Goal: Book appointment/travel/reservation

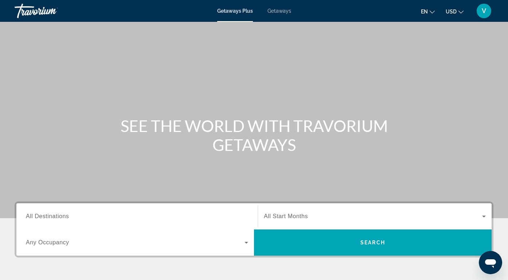
click at [278, 14] on div "Getaways Plus Getaways en English Español Français Italiano Português русский U…" at bounding box center [254, 10] width 508 height 19
click at [278, 216] on span "All Start Months" at bounding box center [286, 216] width 44 height 6
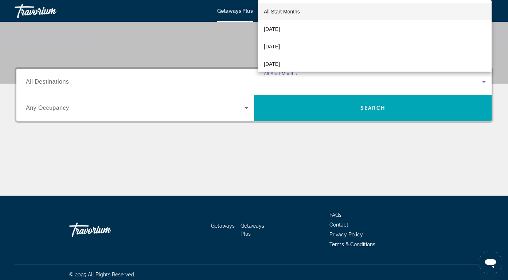
scroll to position [139, 0]
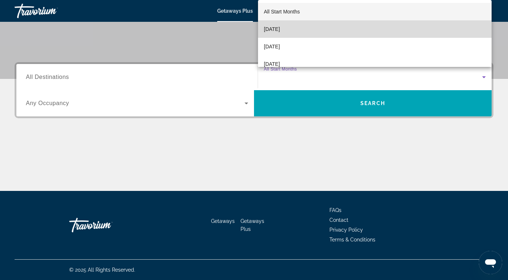
click at [280, 28] on span "[DATE]" at bounding box center [272, 29] width 16 height 9
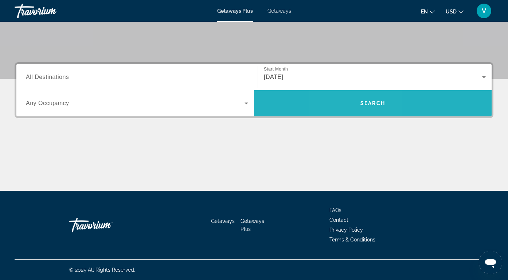
click at [354, 102] on span "Search" at bounding box center [372, 103] width 237 height 17
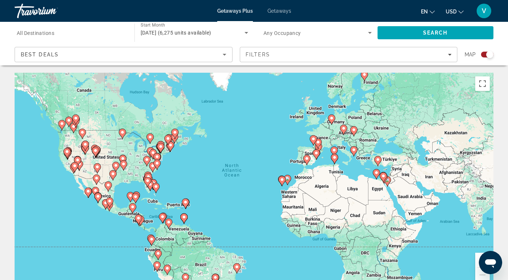
click at [293, 32] on span "Any Occupancy" at bounding box center [282, 33] width 38 height 6
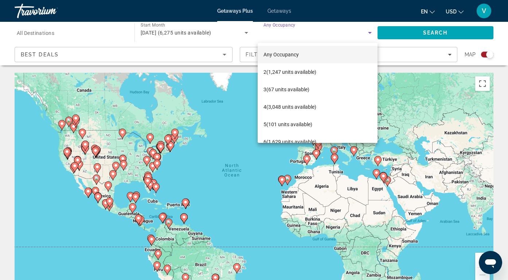
click at [294, 52] on span "Any Occupancy" at bounding box center [280, 55] width 35 height 6
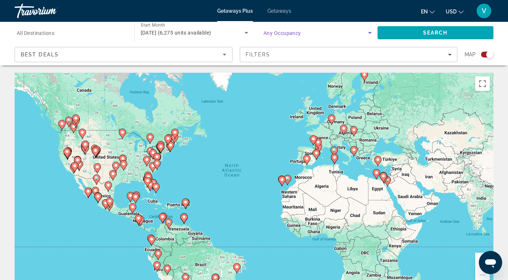
click at [61, 33] on input "Destination All Destinations" at bounding box center [71, 33] width 108 height 9
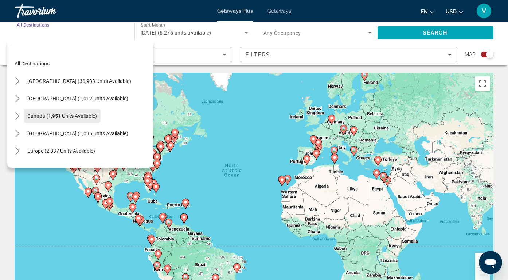
click at [43, 118] on span "Canada (1,951 units available)" at bounding box center [62, 116] width 70 height 6
type input "**********"
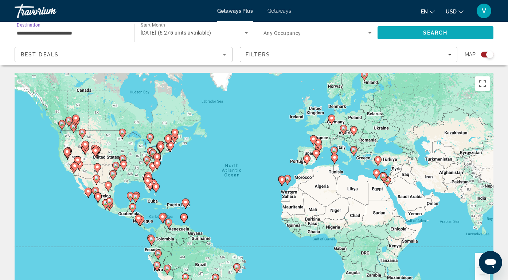
click at [466, 35] on span "Search" at bounding box center [435, 32] width 116 height 17
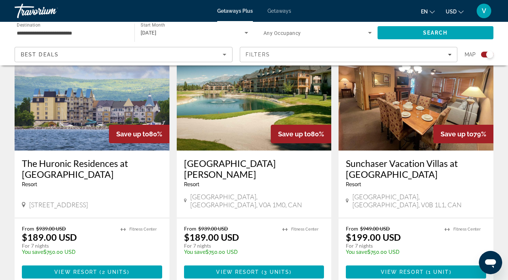
scroll to position [1060, 0]
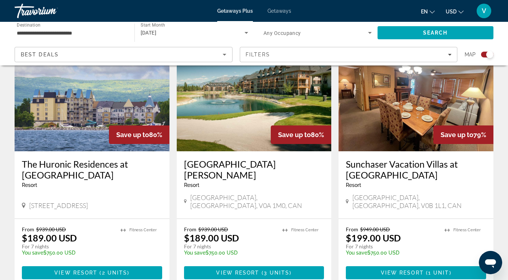
click at [78, 159] on h3 "The Huronic Residences at [GEOGRAPHIC_DATA]" at bounding box center [92, 170] width 140 height 22
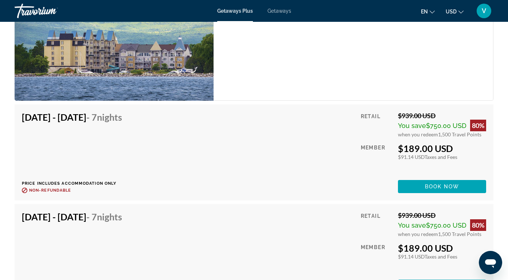
scroll to position [1315, 0]
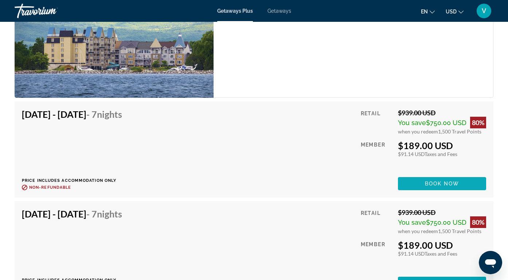
click at [440, 187] on span "Book now" at bounding box center [442, 184] width 35 height 6
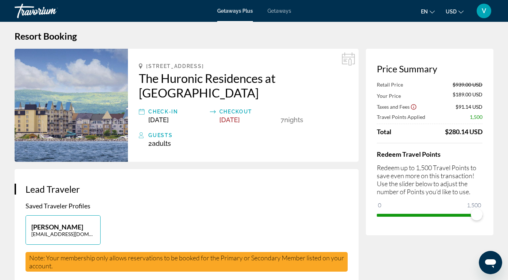
scroll to position [3, 0]
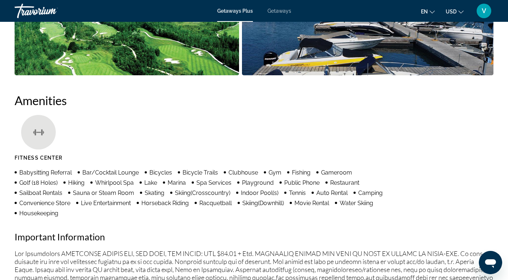
scroll to position [631, 0]
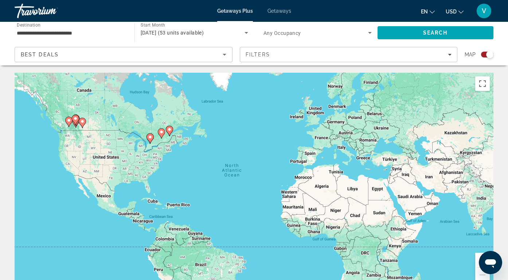
click at [276, 12] on span "Getaways" at bounding box center [279, 11] width 24 height 6
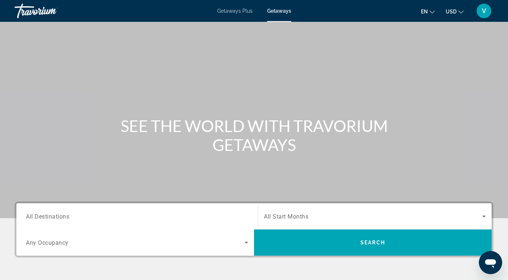
click at [223, 11] on span "Getaways Plus" at bounding box center [234, 11] width 35 height 6
click at [200, 217] on input "Destination All Destinations" at bounding box center [137, 217] width 222 height 9
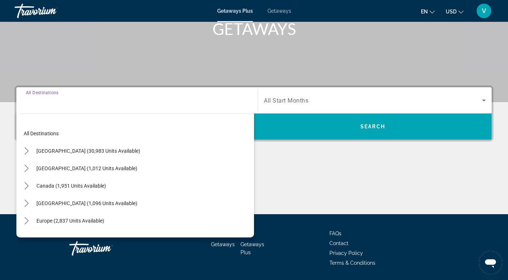
scroll to position [139, 0]
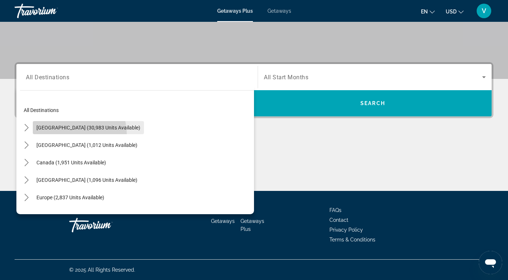
click at [63, 135] on span "Select destination: United States (30,983 units available)" at bounding box center [88, 127] width 111 height 17
type input "**********"
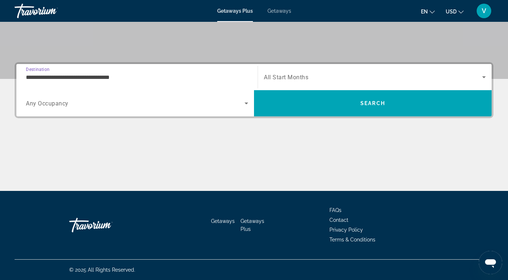
click at [236, 103] on span "Search widget" at bounding box center [135, 103] width 219 height 9
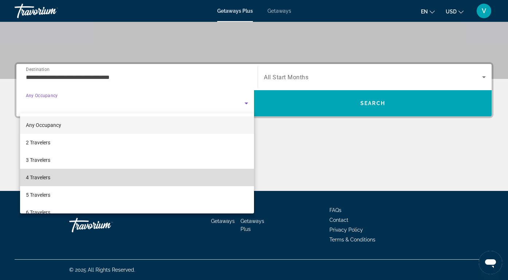
click at [59, 177] on mat-option "4 Travelers" at bounding box center [137, 177] width 234 height 17
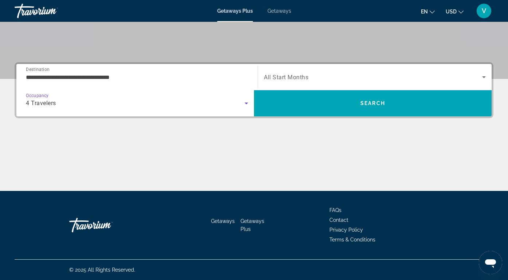
click at [369, 76] on span "Search widget" at bounding box center [373, 77] width 218 height 9
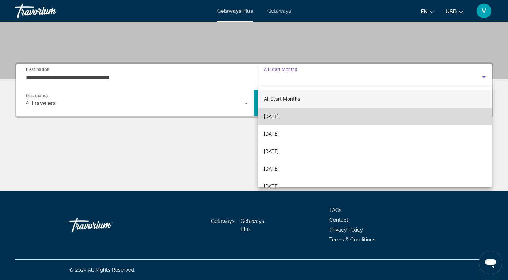
click at [279, 113] on span "[DATE]" at bounding box center [271, 116] width 15 height 9
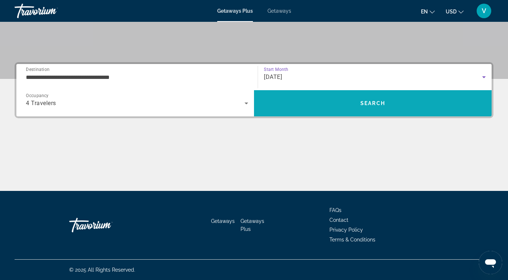
click at [343, 102] on span "Search" at bounding box center [372, 103] width 237 height 17
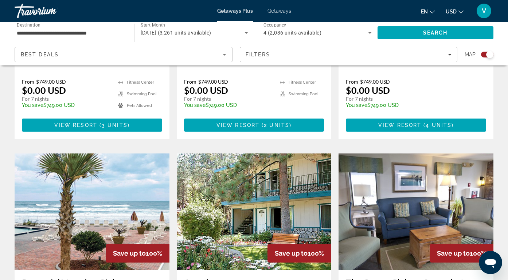
scroll to position [427, 0]
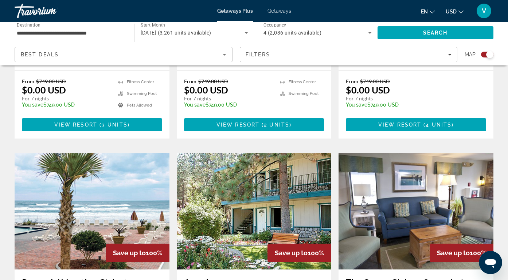
click at [121, 167] on img "Main content" at bounding box center [92, 211] width 155 height 117
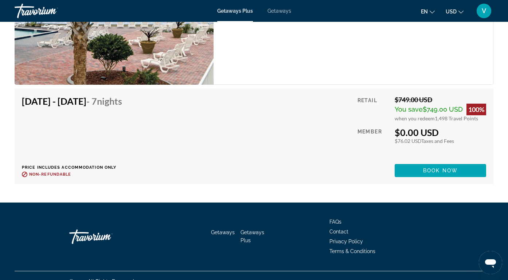
scroll to position [1390, 0]
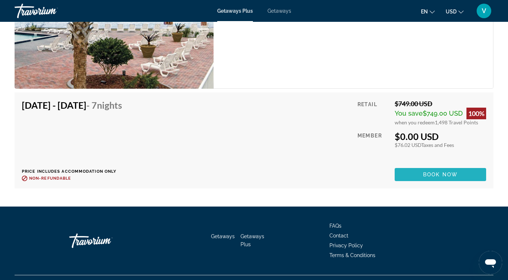
click at [427, 172] on span "Book now" at bounding box center [440, 175] width 35 height 6
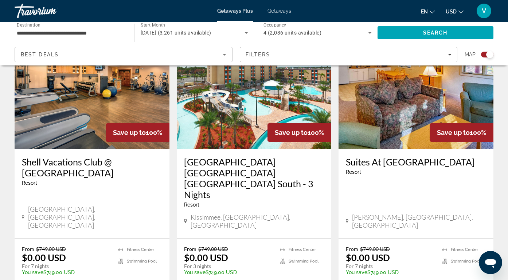
scroll to position [1098, 0]
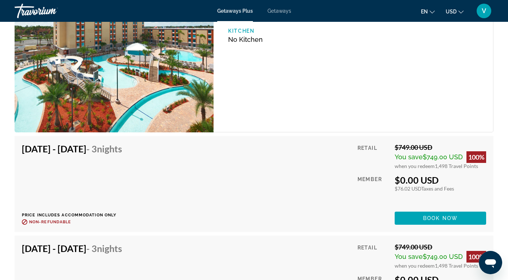
scroll to position [1253, 0]
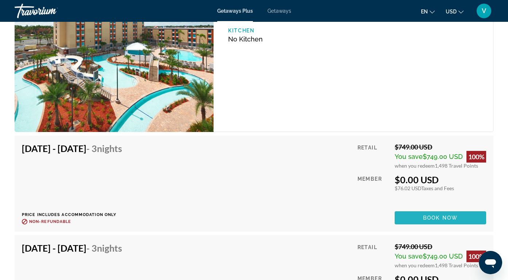
click at [441, 217] on span "Book now" at bounding box center [440, 218] width 35 height 6
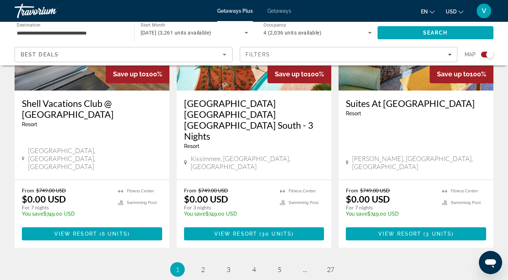
scroll to position [1178, 0]
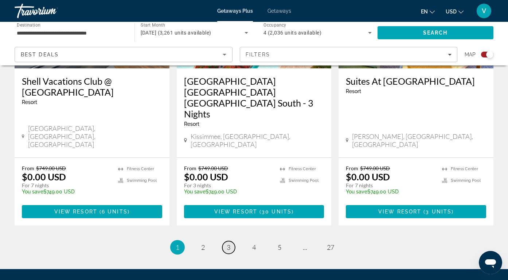
click at [228, 244] on span "3" at bounding box center [229, 248] width 4 height 8
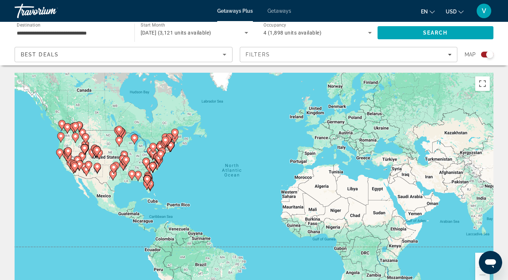
click at [136, 138] on image "Main content" at bounding box center [134, 138] width 4 height 4
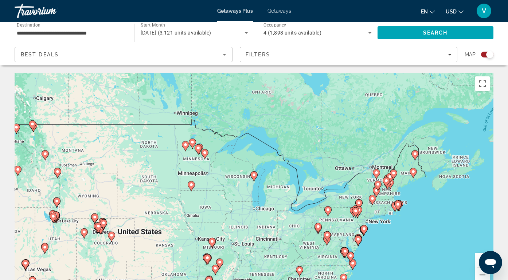
click at [377, 174] on image "Main content" at bounding box center [376, 173] width 4 height 4
type input "**********"
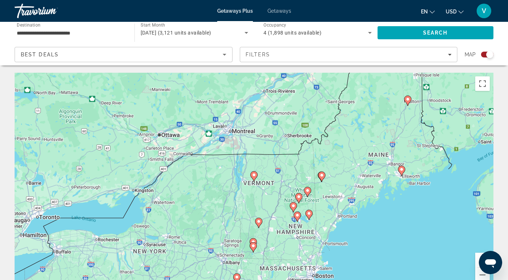
click at [253, 177] on icon "Main content" at bounding box center [254, 176] width 7 height 9
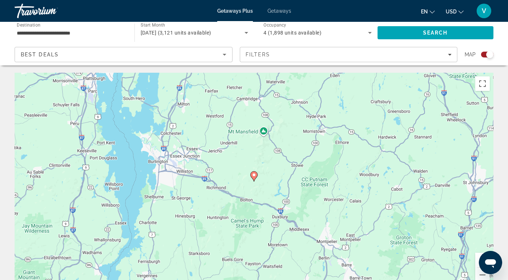
click at [253, 177] on image "Main content" at bounding box center [254, 175] width 4 height 4
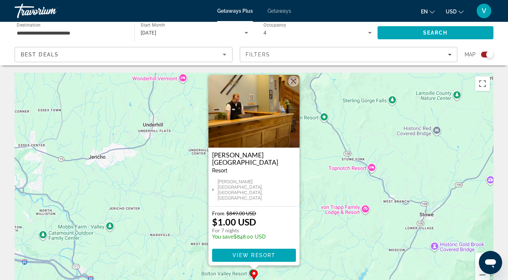
click at [266, 166] on h3 "[PERSON_NAME][GEOGRAPHIC_DATA]" at bounding box center [254, 159] width 84 height 15
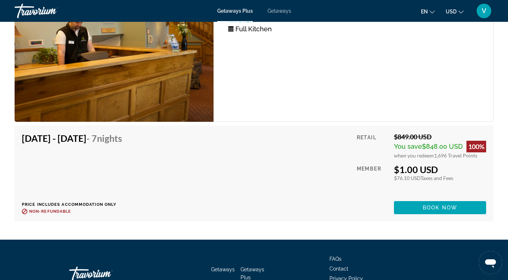
scroll to position [1493, 0]
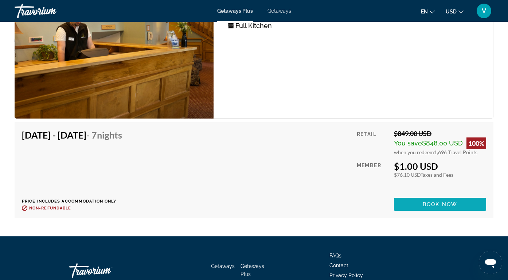
click at [416, 196] on span "Main content" at bounding box center [440, 204] width 92 height 17
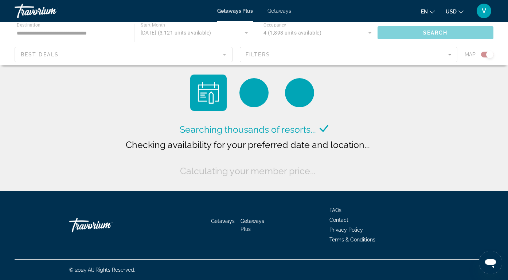
click at [100, 33] on div "Main content" at bounding box center [254, 44] width 508 height 44
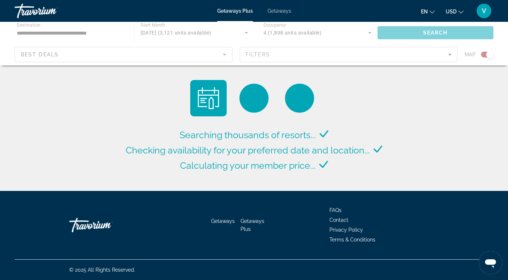
click at [98, 31] on input "**********" at bounding box center [71, 33] width 108 height 9
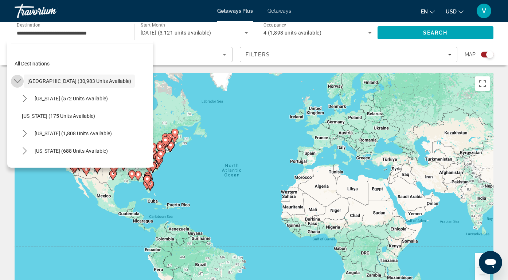
click at [20, 80] on icon "Toggle United States (30,983 units available) submenu" at bounding box center [16, 81] width 7 height 4
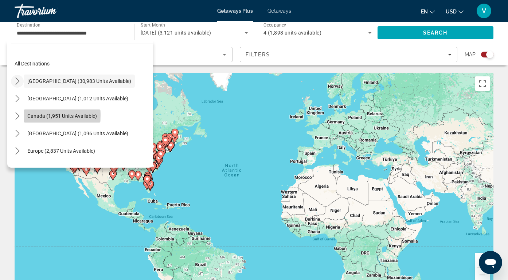
click at [40, 115] on span "Canada (1,951 units available)" at bounding box center [62, 116] width 70 height 6
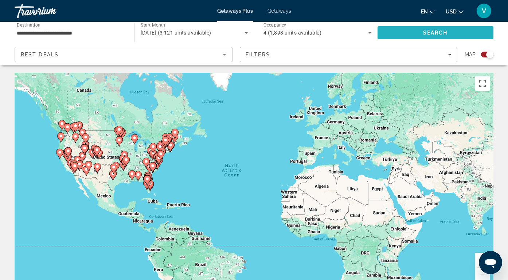
click at [404, 31] on span "Search" at bounding box center [435, 32] width 116 height 17
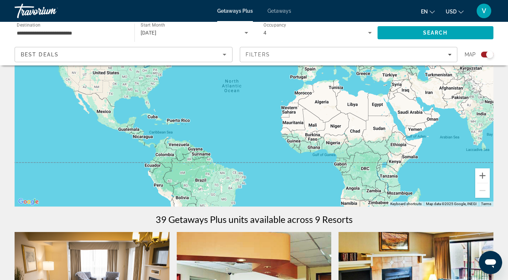
scroll to position [90, 0]
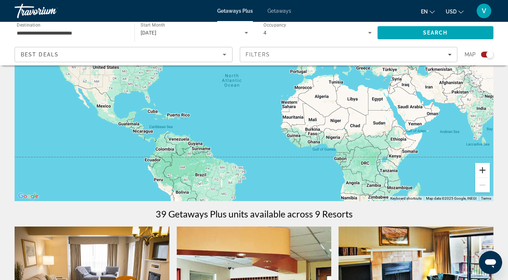
click at [482, 169] on button "Zoom in" at bounding box center [482, 170] width 15 height 15
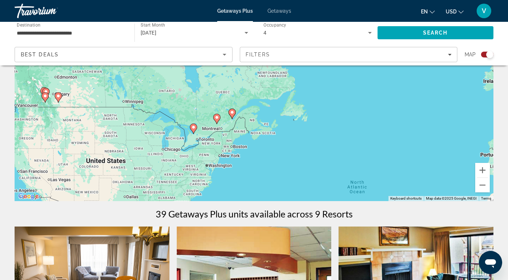
drag, startPoint x: 166, startPoint y: 128, endPoint x: 329, endPoint y: 247, distance: 201.3
click at [195, 130] on icon "Main content" at bounding box center [193, 128] width 7 height 9
type input "**********"
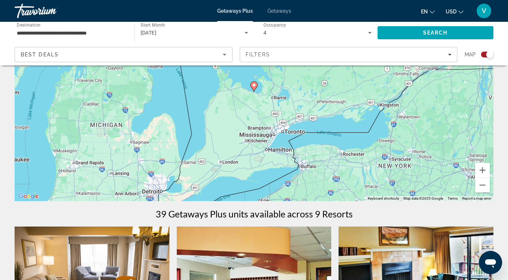
click at [256, 89] on gmp-advanced-marker "Main content" at bounding box center [253, 86] width 7 height 11
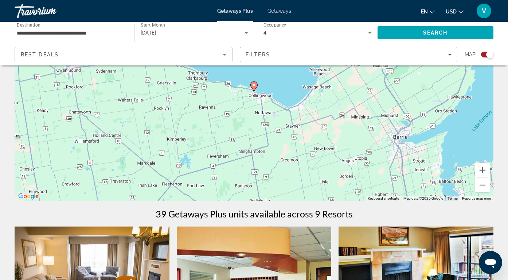
click at [255, 88] on icon "Main content" at bounding box center [254, 86] width 7 height 9
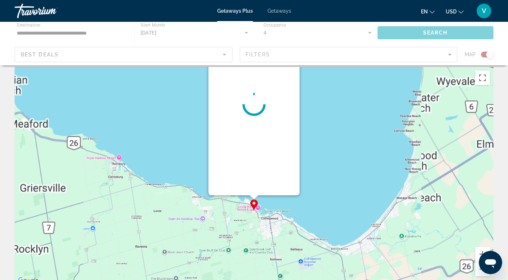
scroll to position [0, 0]
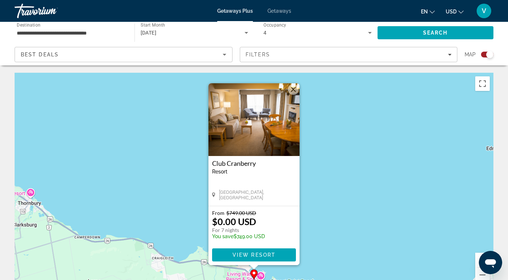
click at [296, 90] on button "Close" at bounding box center [293, 89] width 11 height 11
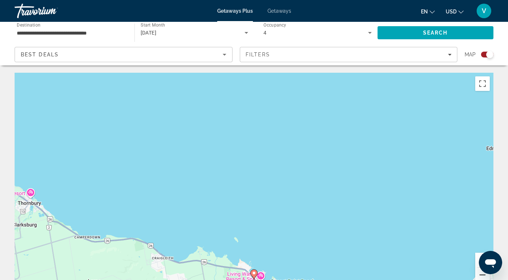
click at [479, 276] on button "Zoom out" at bounding box center [482, 275] width 15 height 15
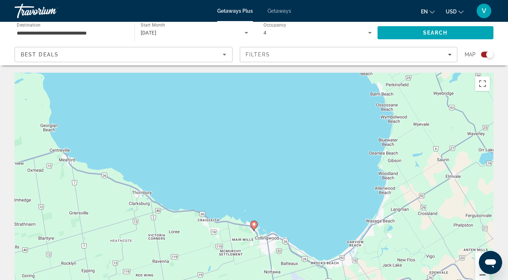
click at [479, 276] on button "Zoom out" at bounding box center [482, 275] width 15 height 15
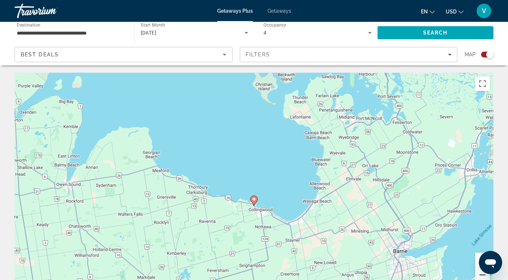
click at [479, 276] on button "Zoom out" at bounding box center [482, 275] width 15 height 15
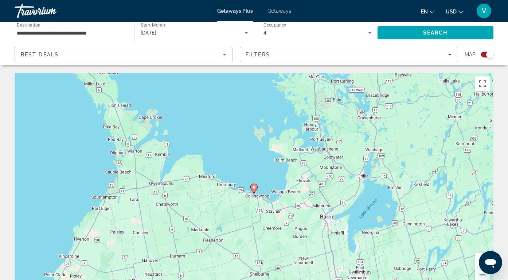
click at [479, 276] on button "Zoom out" at bounding box center [482, 275] width 15 height 15
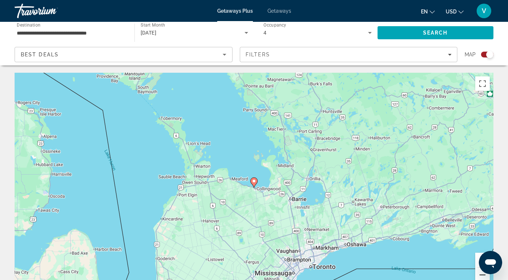
click at [479, 276] on button "Zoom out" at bounding box center [482, 275] width 15 height 15
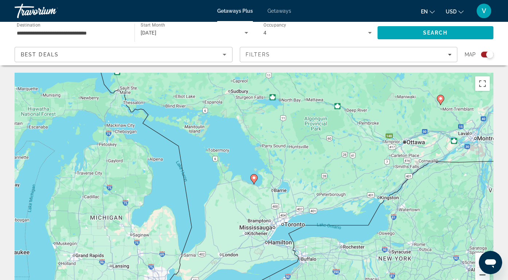
click at [479, 276] on button "Zoom out" at bounding box center [482, 275] width 15 height 15
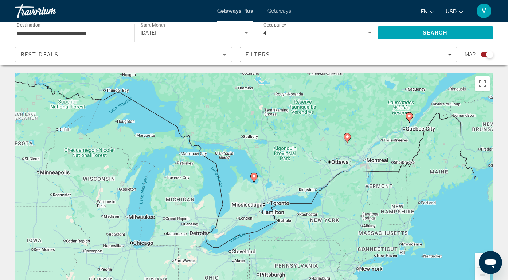
click at [408, 117] on image "Main content" at bounding box center [409, 116] width 4 height 4
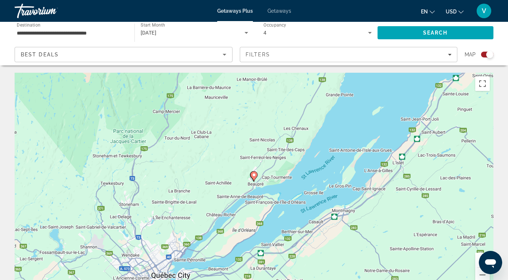
click at [254, 176] on image "Main content" at bounding box center [254, 175] width 4 height 4
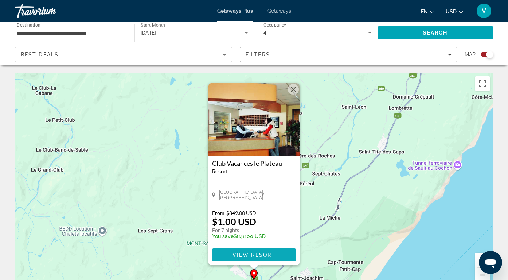
click at [256, 255] on span "View Resort" at bounding box center [253, 255] width 43 height 6
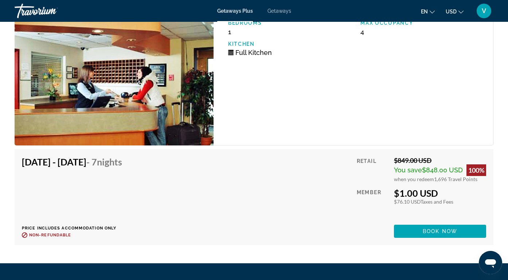
scroll to position [1182, 0]
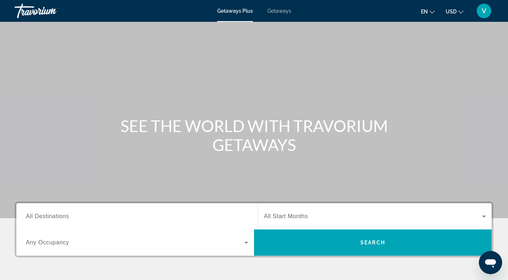
click at [153, 217] on input "Destination All Destinations" at bounding box center [137, 217] width 222 height 9
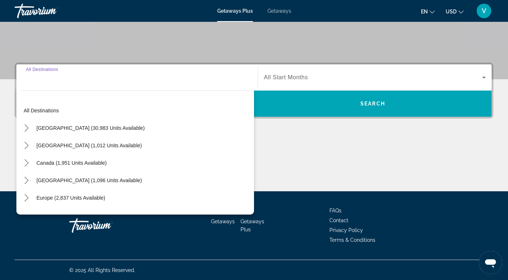
scroll to position [139, 0]
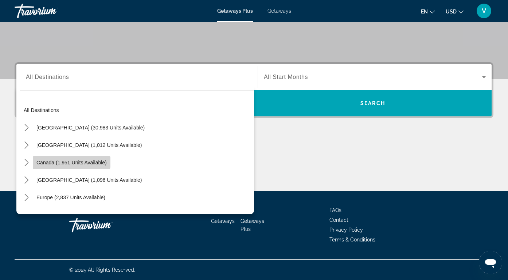
click at [67, 159] on span "Select destination: Canada (1,951 units available)" at bounding box center [72, 162] width 78 height 17
type input "**********"
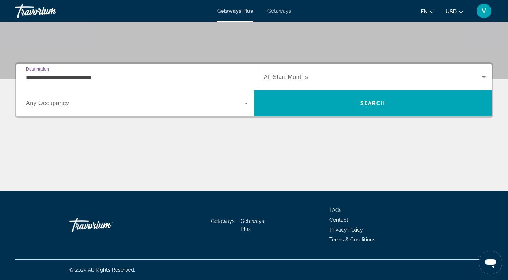
click at [358, 78] on span "Search widget" at bounding box center [373, 77] width 218 height 9
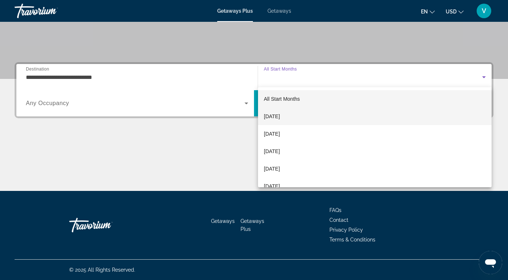
click at [306, 112] on mat-option "[DATE]" at bounding box center [374, 116] width 233 height 17
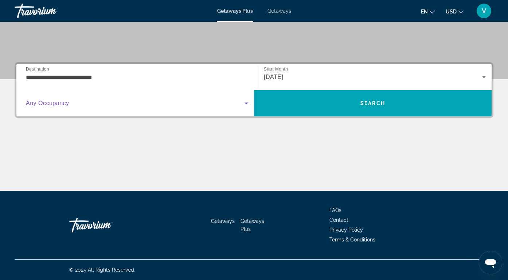
click at [248, 104] on icon "Search widget" at bounding box center [246, 103] width 9 height 9
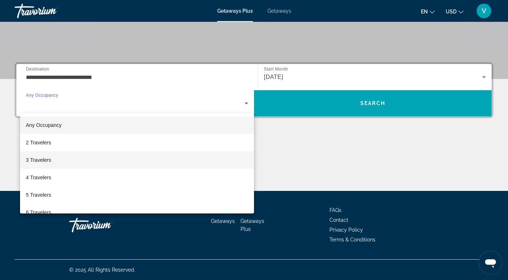
click at [87, 155] on mat-option "3 Travelers" at bounding box center [137, 160] width 234 height 17
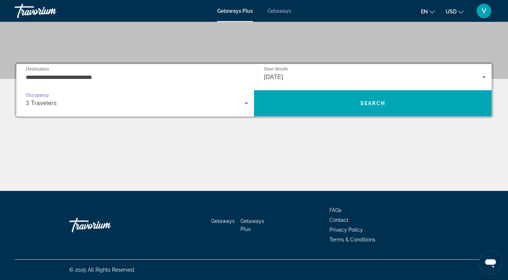
click at [246, 103] on icon "Search widget" at bounding box center [246, 104] width 4 height 2
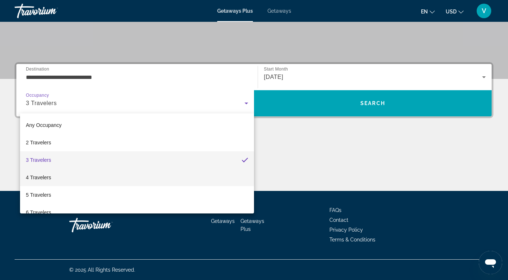
click at [66, 176] on mat-option "4 Travelers" at bounding box center [137, 177] width 234 height 17
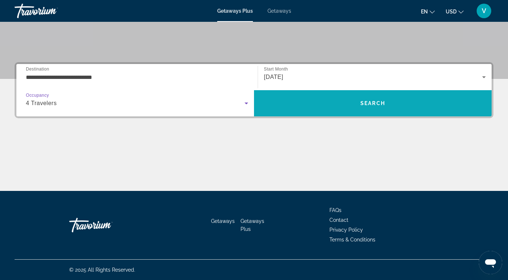
click at [312, 97] on span "Search" at bounding box center [372, 103] width 237 height 17
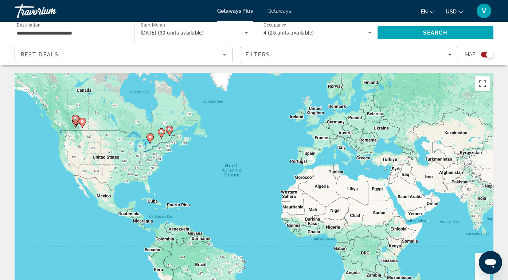
click at [369, 34] on icon "Search widget" at bounding box center [369, 32] width 9 height 9
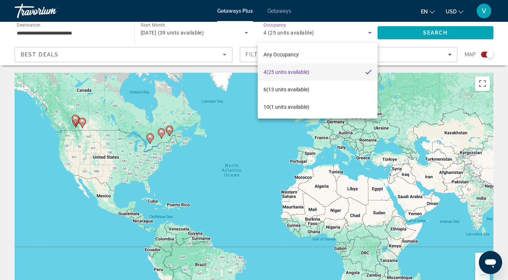
click at [395, 44] on div at bounding box center [254, 140] width 508 height 280
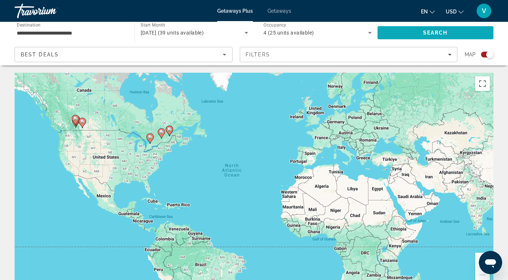
click at [425, 31] on span "Search" at bounding box center [435, 33] width 25 height 6
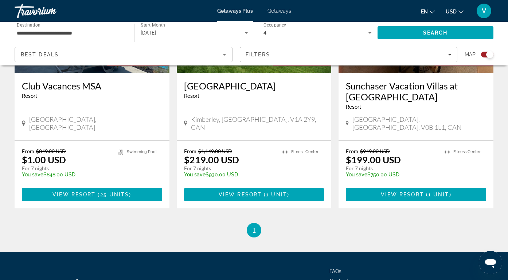
scroll to position [887, 0]
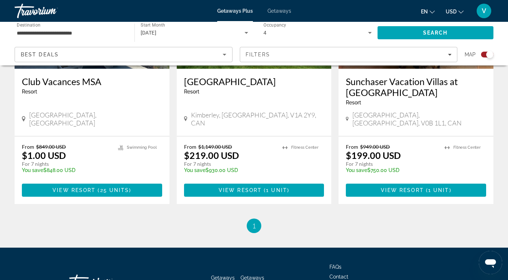
click at [256, 219] on li "You're on page 1" at bounding box center [254, 226] width 15 height 15
click at [247, 275] on span "Getaways Plus" at bounding box center [252, 282] width 24 height 14
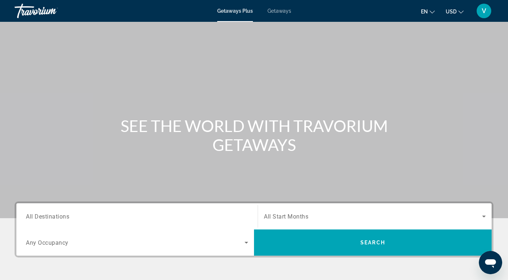
click at [278, 14] on div "Getaways Plus Getaways en English Español Français Italiano Português русский U…" at bounding box center [254, 10] width 508 height 19
click at [272, 10] on span "Getaways" at bounding box center [279, 11] width 24 height 6
click at [235, 8] on span "Getaways Plus" at bounding box center [234, 11] width 35 height 6
click at [276, 8] on span "Getaways" at bounding box center [279, 11] width 24 height 6
click at [231, 13] on span "Getaways Plus" at bounding box center [234, 11] width 35 height 6
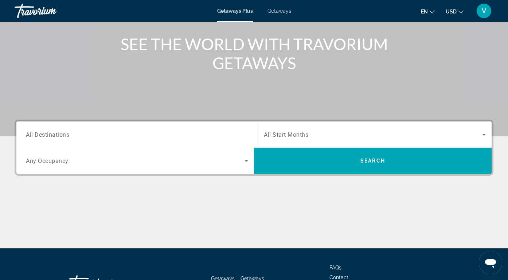
scroll to position [139, 0]
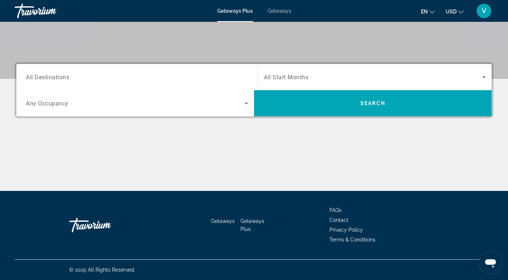
click at [248, 223] on span "Getaways Plus" at bounding box center [252, 226] width 24 height 14
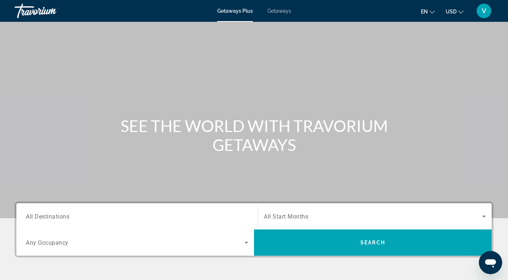
click at [286, 16] on div "Getaways Plus Getaways en English Español Français Italiano Português русский U…" at bounding box center [254, 10] width 508 height 19
click at [283, 12] on span "Getaways" at bounding box center [279, 11] width 24 height 6
click at [198, 207] on div "Search widget" at bounding box center [137, 217] width 222 height 21
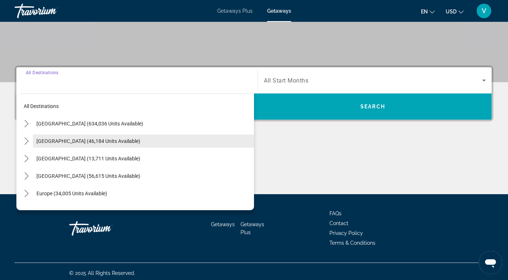
scroll to position [139, 0]
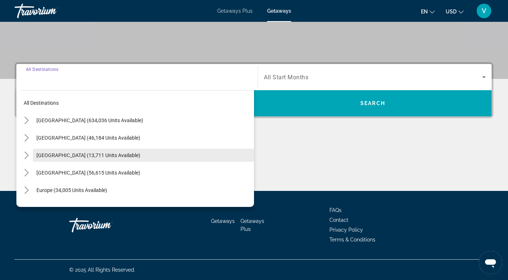
click at [115, 157] on span "Select destination: Canada (13,711 units available)" at bounding box center [143, 155] width 221 height 17
type input "**********"
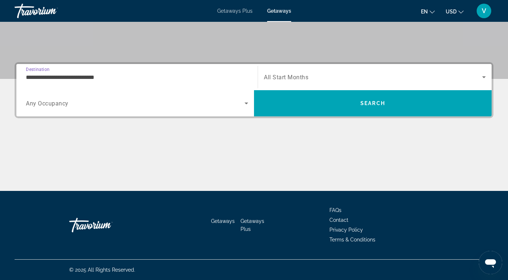
click at [349, 79] on span "Search widget" at bounding box center [373, 77] width 218 height 9
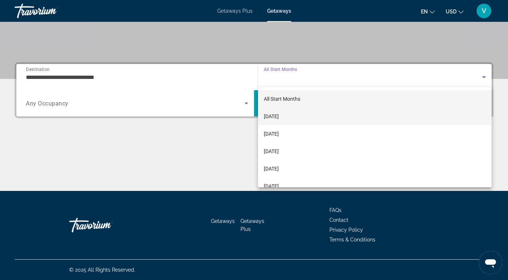
click at [279, 119] on span "[DATE]" at bounding box center [271, 116] width 15 height 9
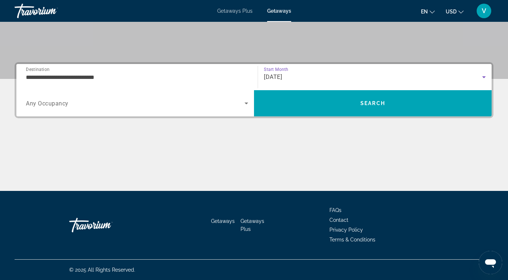
click at [240, 102] on span "Search widget" at bounding box center [135, 103] width 219 height 9
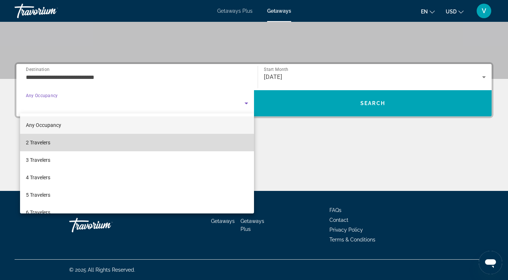
click at [201, 144] on mat-option "2 Travelers" at bounding box center [137, 142] width 234 height 17
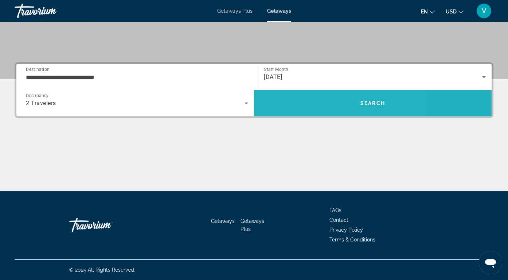
click at [320, 96] on span "Search" at bounding box center [372, 103] width 237 height 17
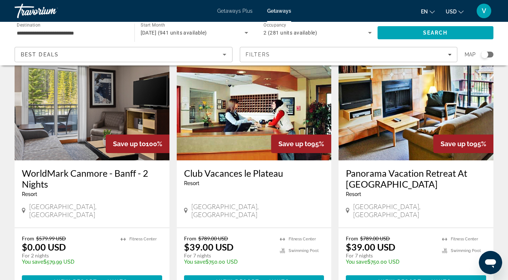
scroll to position [36, 0]
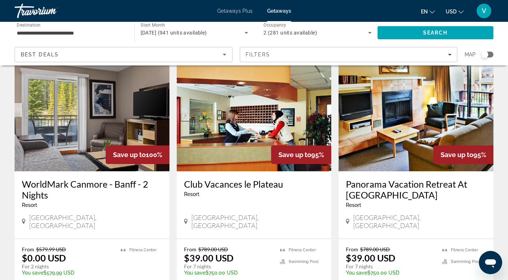
click at [99, 216] on div "Canmore, Canada" at bounding box center [92, 222] width 140 height 16
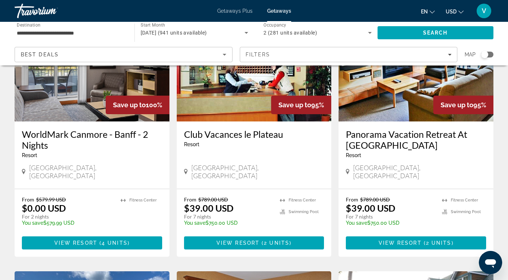
scroll to position [109, 0]
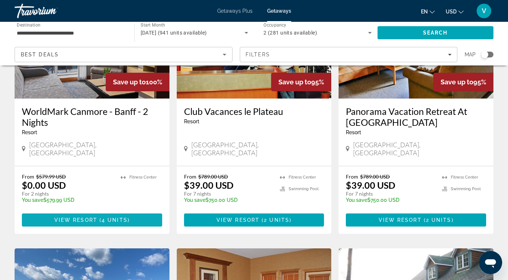
click at [110, 217] on span "4 units" at bounding box center [115, 220] width 26 height 6
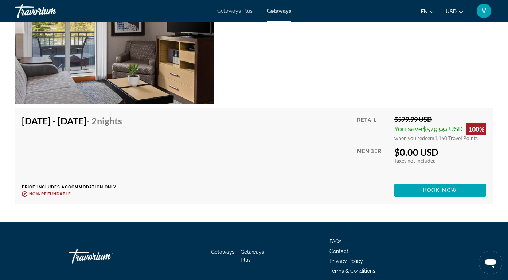
scroll to position [1530, 0]
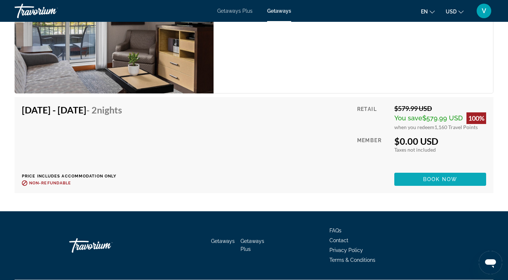
click at [429, 177] on span "Book now" at bounding box center [440, 180] width 35 height 6
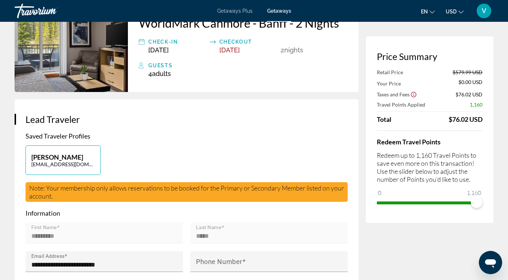
scroll to position [62, 0]
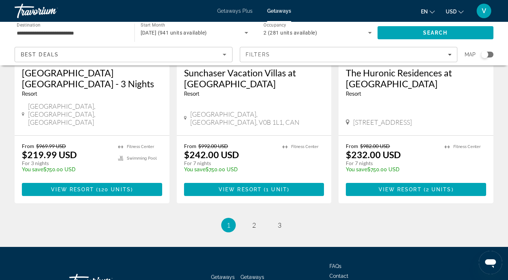
scroll to position [942, 0]
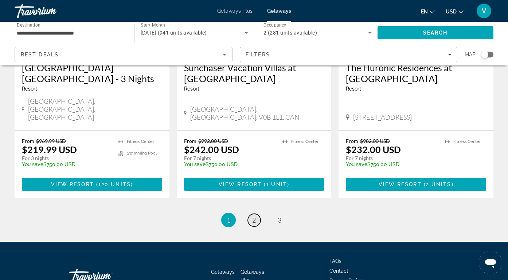
click at [255, 216] on span "2" at bounding box center [254, 220] width 4 height 8
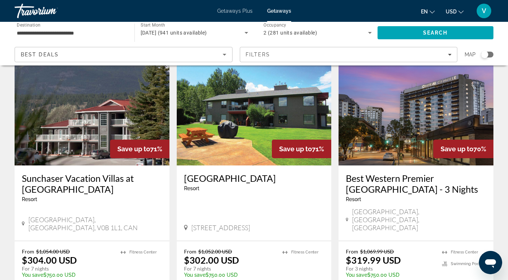
scroll to position [39, 0]
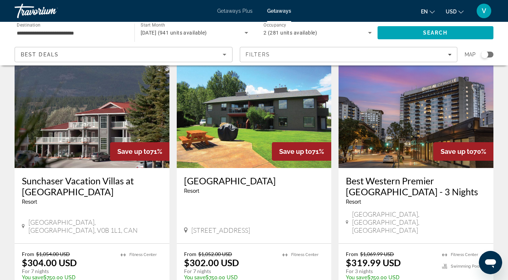
click at [64, 144] on img "Main content" at bounding box center [92, 110] width 155 height 117
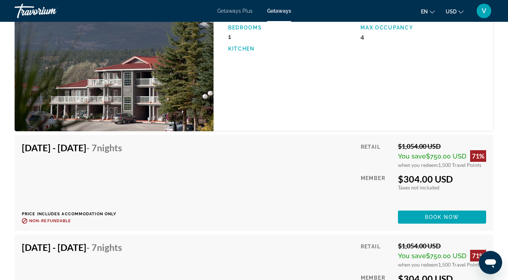
scroll to position [1361, 0]
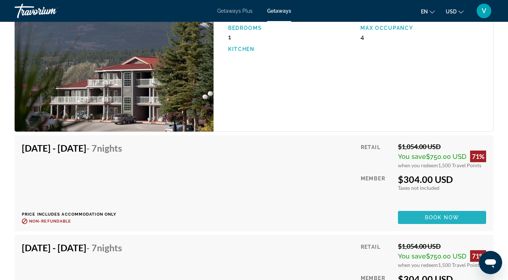
click at [447, 212] on span "Main content" at bounding box center [442, 217] width 88 height 17
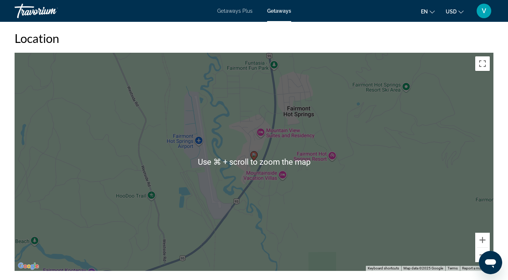
scroll to position [1048, 0]
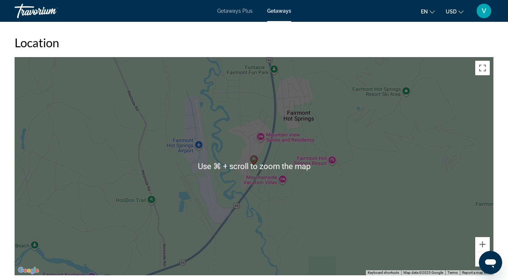
click at [330, 225] on div "To activate drag with keyboard, press Alt + Enter. Once in keyboard drag state,…" at bounding box center [254, 166] width 479 height 219
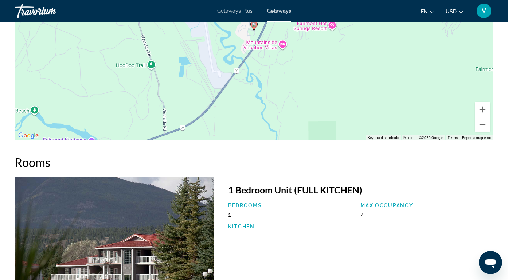
scroll to position [1170, 0]
